Goal: Task Accomplishment & Management: Manage account settings

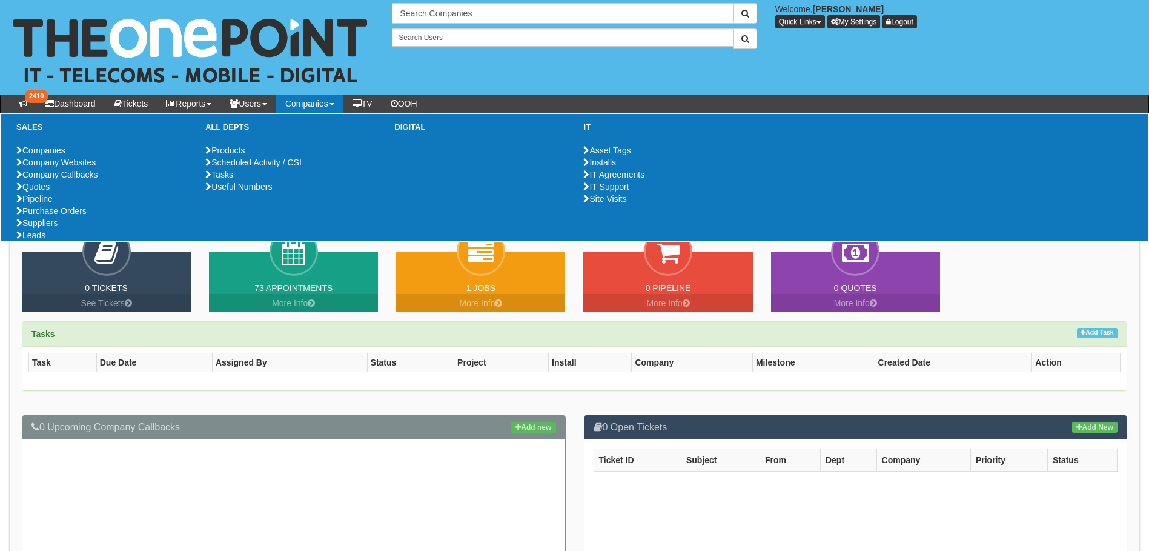
click at [341, 107] on link "Companies" at bounding box center [309, 104] width 67 height 18
click at [50, 216] on link "Purchase Orders" at bounding box center [51, 211] width 70 height 10
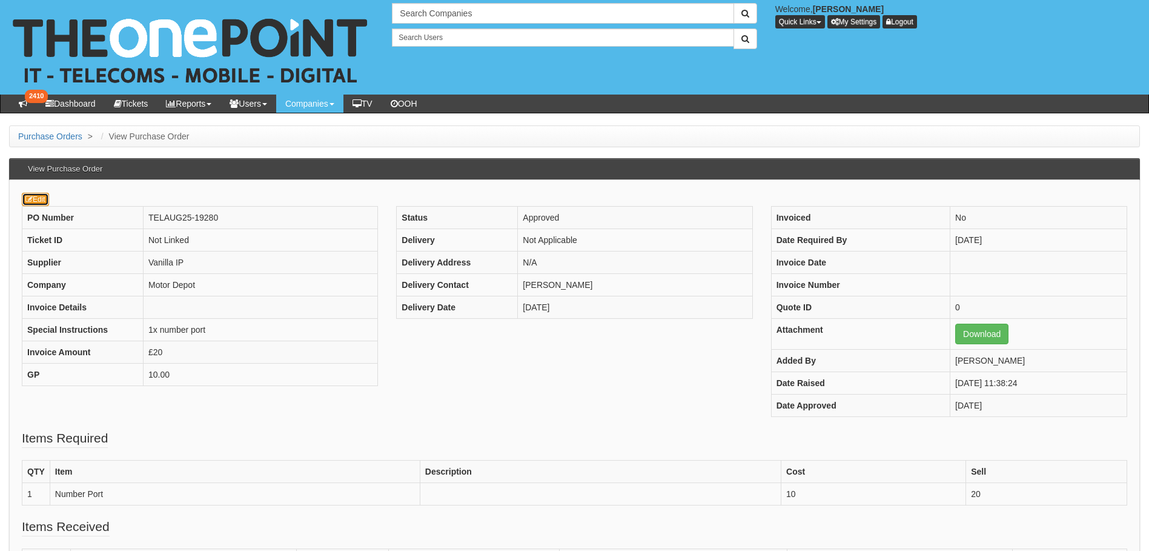
click at [37, 200] on link "Edit" at bounding box center [35, 199] width 27 height 13
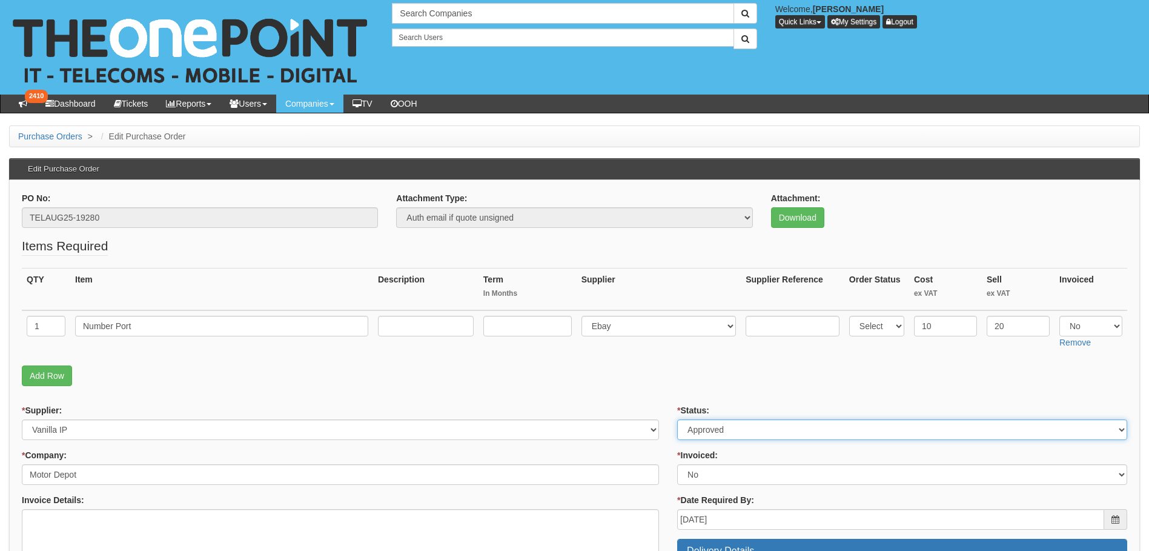
click at [774, 433] on select "Select Approved Completed Delivered Invoiced Ordered Ordered to site Part Order…" at bounding box center [902, 429] width 450 height 21
select select "6"
click at [677, 419] on select "Select Approved Completed Delivered Invoiced Ordered Ordered to site Part Order…" at bounding box center [902, 429] width 450 height 21
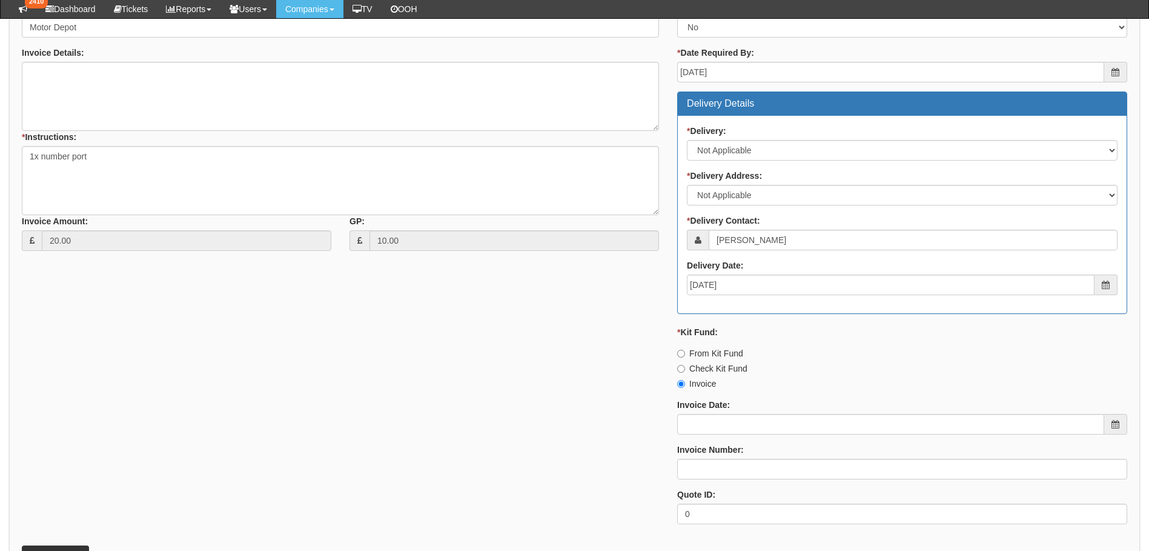
scroll to position [424, 0]
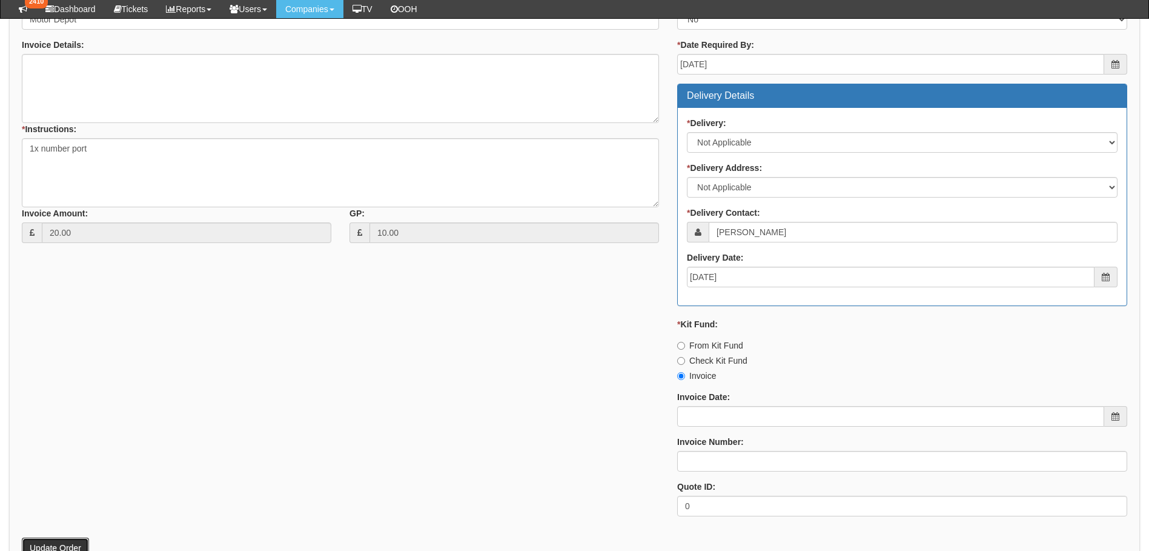
click at [70, 543] on button "Update Order" at bounding box center [55, 547] width 67 height 21
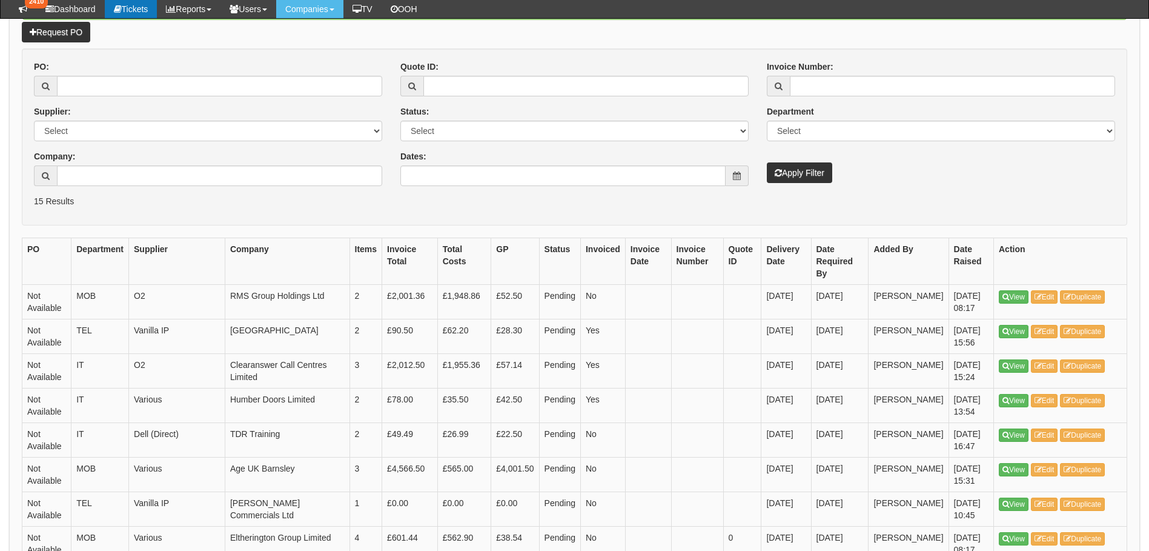
scroll to position [121, 0]
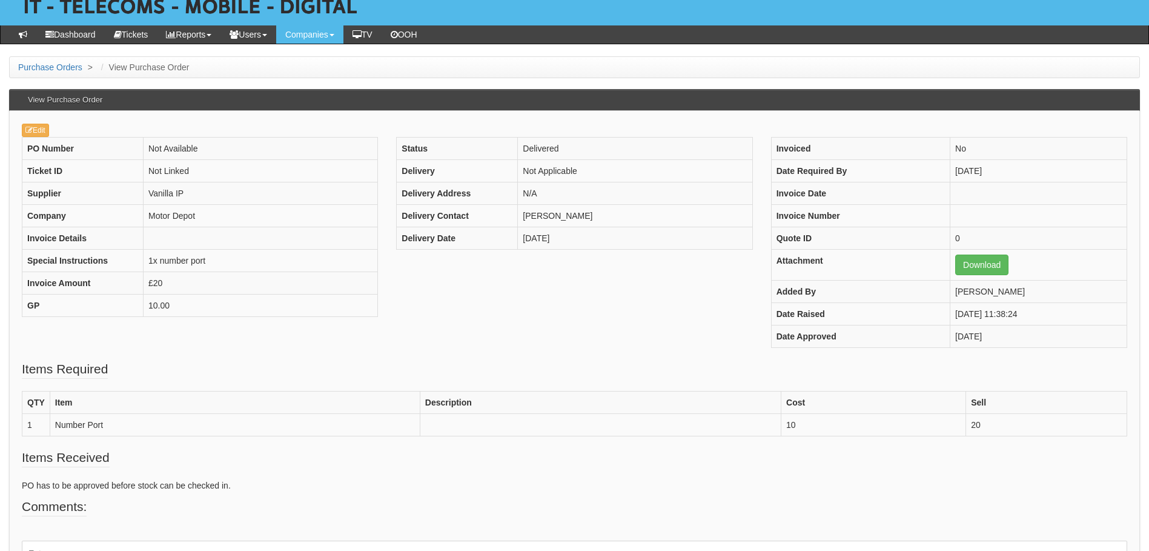
scroll to position [154, 0]
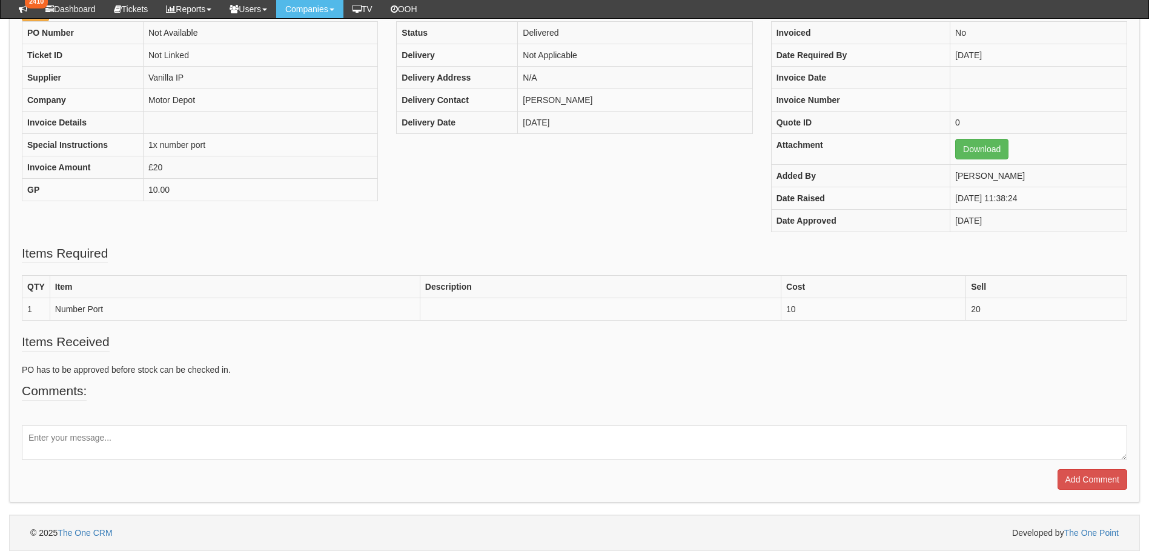
click at [87, 437] on textarea at bounding box center [575, 442] width 1106 height 35
click at [254, 438] on textarea "Number port accepted for the 17/09/2025. Number assigned ready for the the port" at bounding box center [575, 442] width 1106 height 35
type textarea "Number port accepted for the 17/09/2025. Number assigned in preparation for the…"
click at [1089, 480] on input "Add Comment" at bounding box center [1093, 479] width 70 height 21
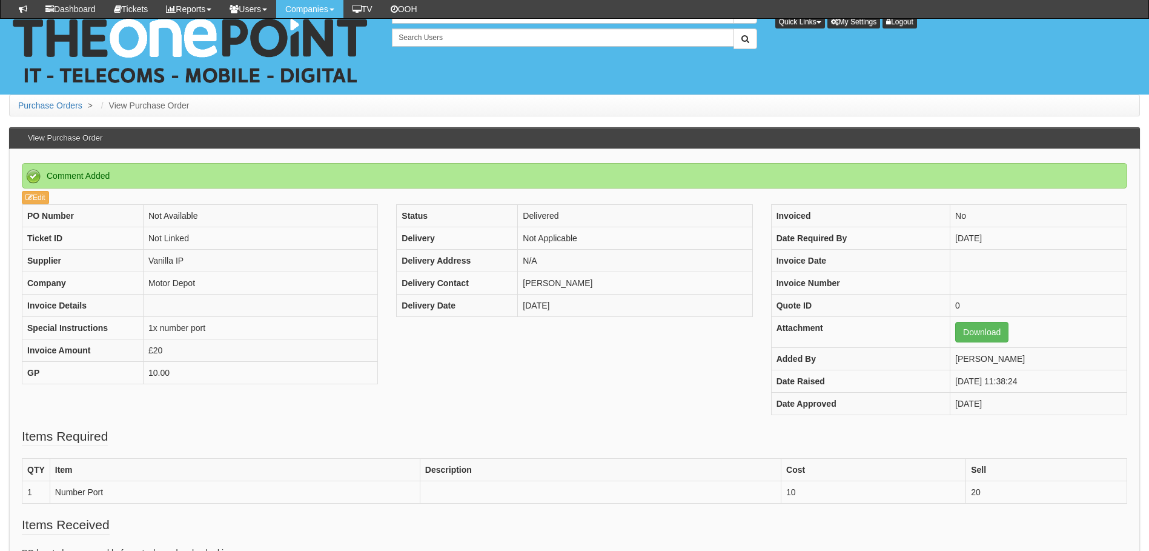
scroll to position [237, 0]
